Goal: Transaction & Acquisition: Purchase product/service

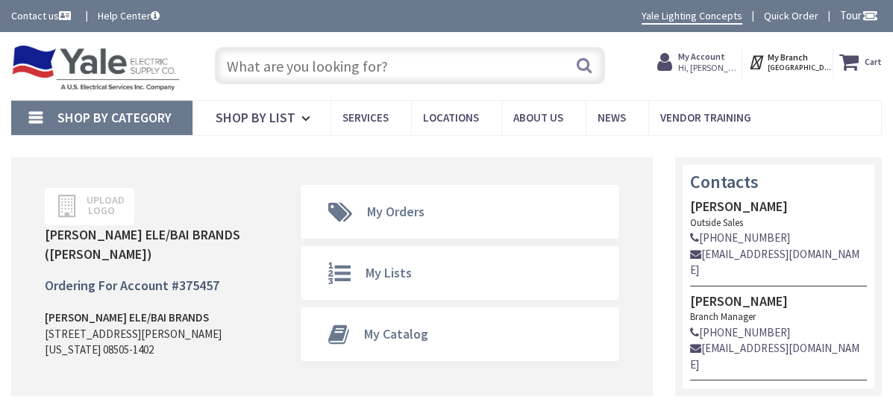
click at [454, 68] on input "text" at bounding box center [410, 65] width 390 height 37
paste input "Lutron RMJ-5T-DV-B"
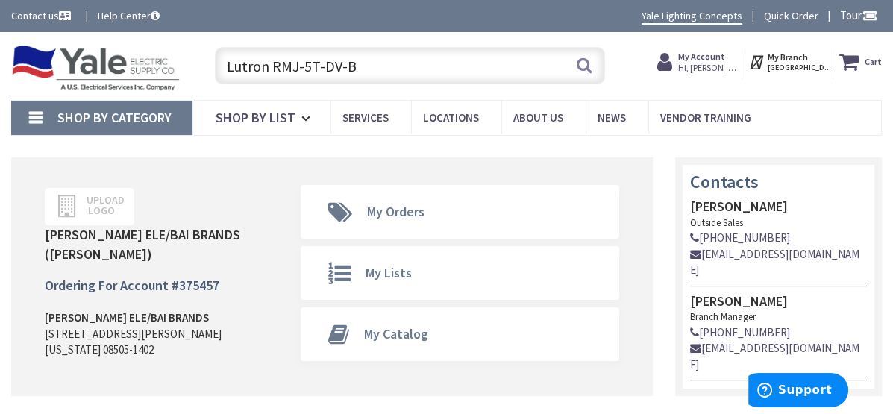
type input "Lutron RMJ-5T-DV-B"
click at [574, 65] on button "Search" at bounding box center [583, 65] width 19 height 34
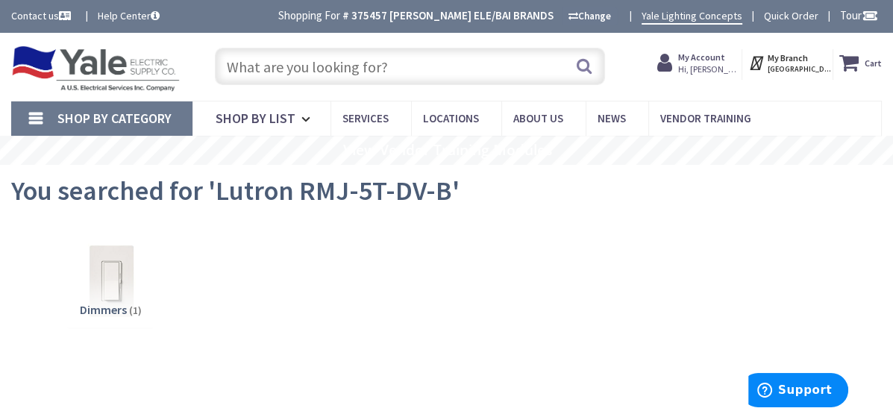
click at [321, 73] on input "text" at bounding box center [410, 66] width 390 height 37
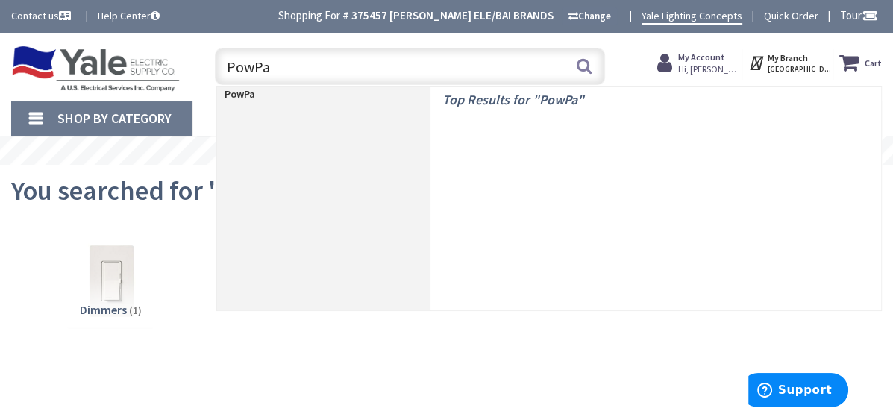
type input "PowPak"
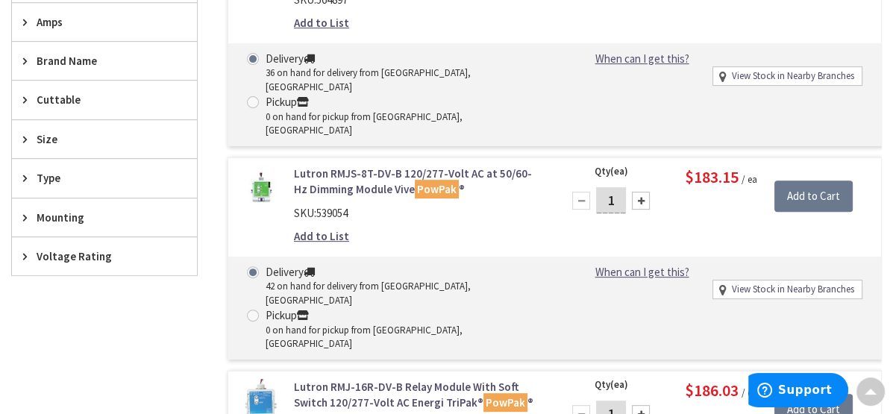
scroll to position [994, 0]
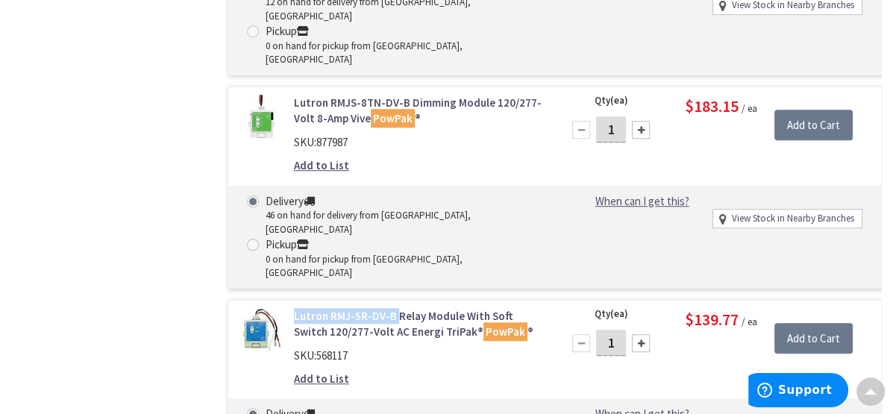
drag, startPoint x: 320, startPoint y: 197, endPoint x: 423, endPoint y: 201, distance: 103.0
click at [423, 308] on div "Lutron RMJ-5R-DV-B Relay Module With Soft Switch 120/277-Volt AC Energi TriPak®…" at bounding box center [419, 351] width 272 height 87
drag, startPoint x: 421, startPoint y: 198, endPoint x: 413, endPoint y: 198, distance: 7.5
copy link "Lutron RMJ-5R-DV-B"
